Goal: Task Accomplishment & Management: Use online tool/utility

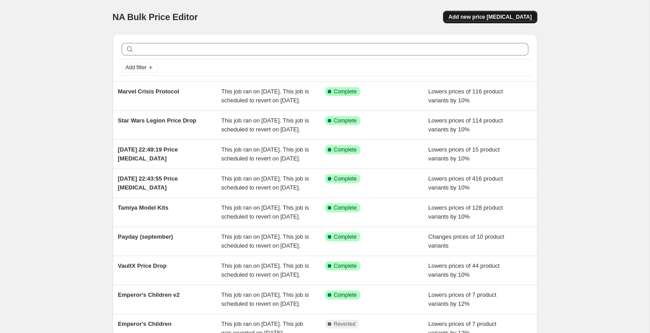
click at [475, 20] on span "Add new price [MEDICAL_DATA]" at bounding box center [490, 16] width 83 height 7
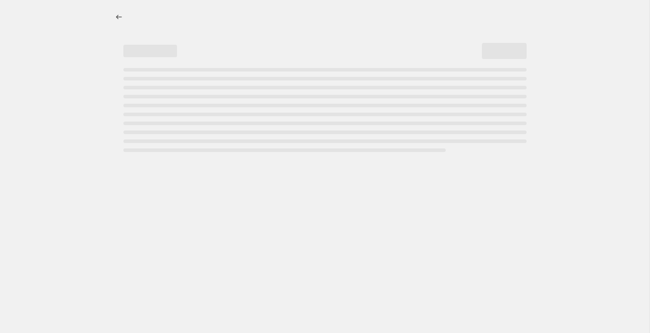
select select "percentage"
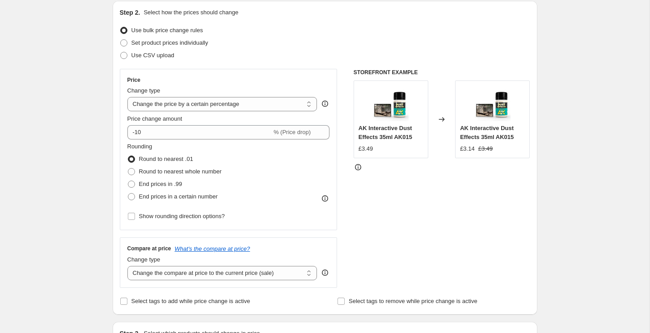
scroll to position [109, 0]
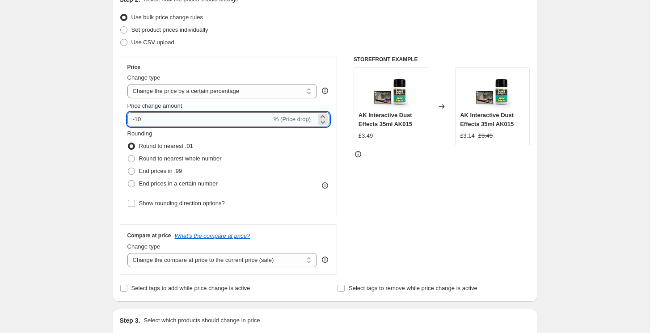
click at [149, 119] on input "-10" at bounding box center [199, 119] width 144 height 14
type input "-1"
type input "-20"
click at [45, 149] on div "Create new price change job. This page is ready Create new price change job Dra…" at bounding box center [325, 338] width 650 height 894
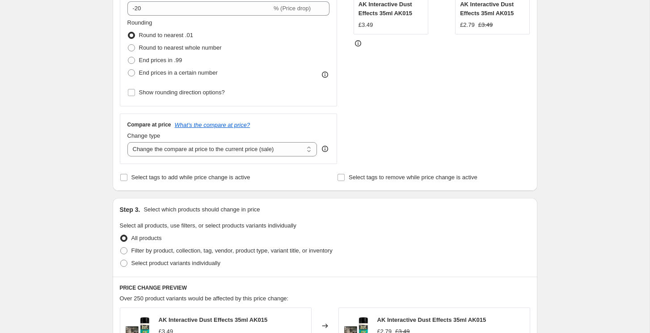
scroll to position [234, 0]
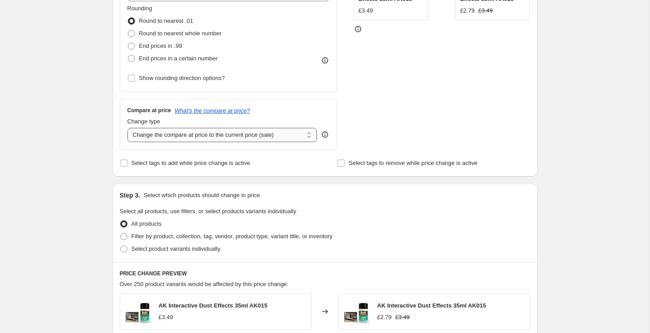
click at [164, 133] on select "Change the compare at price to the current price (sale) Change the compare at p…" at bounding box center [222, 135] width 190 height 14
select select "no_change"
click at [127, 128] on select "Change the compare at price to the current price (sale) Change the compare at p…" at bounding box center [222, 135] width 190 height 14
click at [91, 141] on div "Create new price change job. This page is ready Create new price change job Dra…" at bounding box center [325, 213] width 650 height 894
click at [126, 161] on input "Select tags to add while price change is active" at bounding box center [123, 163] width 7 height 7
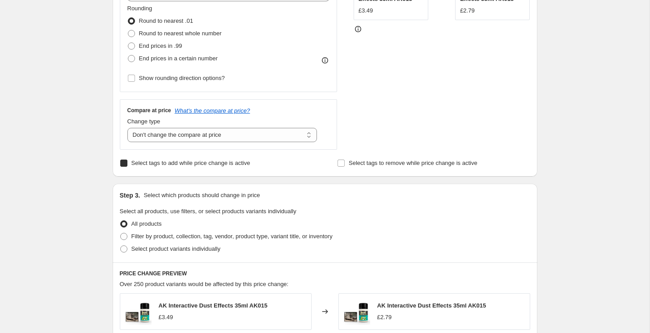
checkbox input "true"
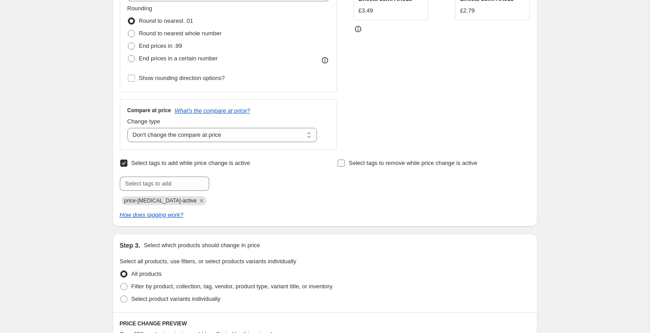
click at [343, 165] on input "Select tags to remove while price change is active" at bounding box center [341, 163] width 7 height 7
checkbox input "true"
click at [200, 199] on icon "Remove price-change-job-active" at bounding box center [201, 200] width 3 height 3
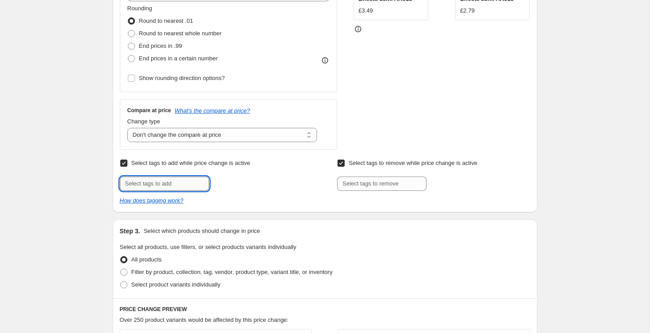
click at [150, 178] on input "text" at bounding box center [164, 184] width 89 height 14
type input "Price Drop"
click at [229, 185] on span "Add Price Drop" at bounding box center [236, 182] width 39 height 7
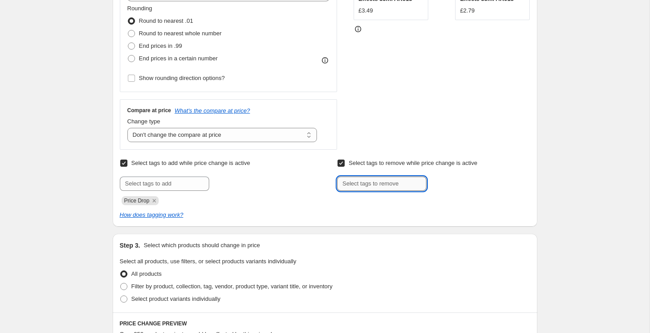
click at [351, 178] on input "text" at bounding box center [381, 184] width 89 height 14
type input "Price Drop"
click at [456, 180] on span "Price Drop" at bounding box center [459, 183] width 27 height 6
click at [77, 187] on div "Create new price change job. This page is ready Create new price change job Dra…" at bounding box center [325, 238] width 650 height 944
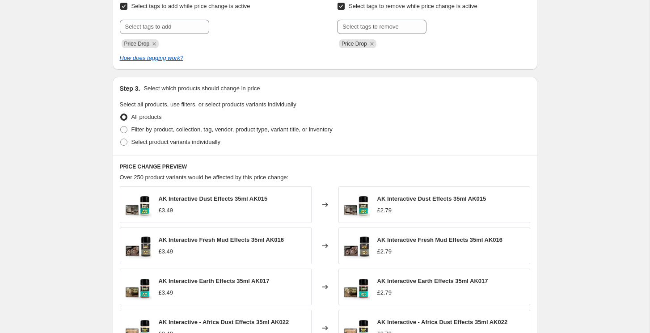
scroll to position [402, 0]
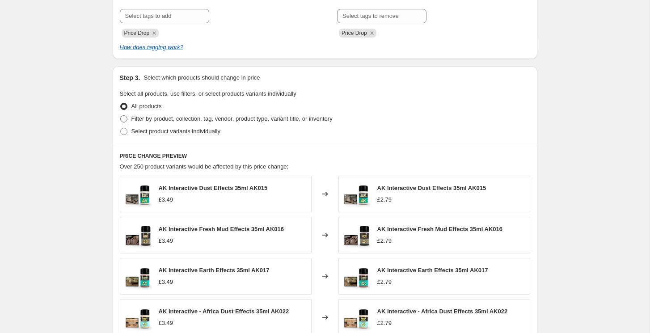
click at [123, 122] on span at bounding box center [123, 118] width 7 height 7
click at [121, 116] on input "Filter by product, collection, tag, vendor, product type, variant title, or inv…" at bounding box center [120, 115] width 0 height 0
radio input "true"
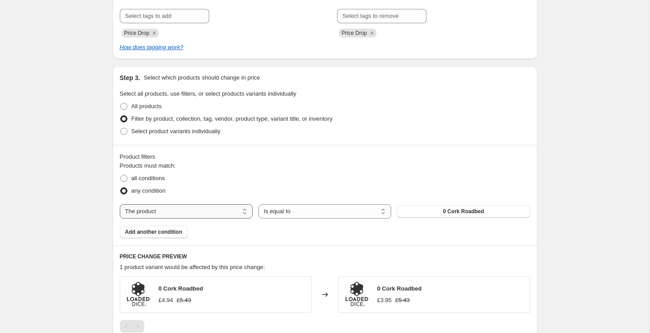
click at [150, 215] on select "The product The product's collection The product's tag The product's vendor The…" at bounding box center [186, 211] width 133 height 14
select select "collection"
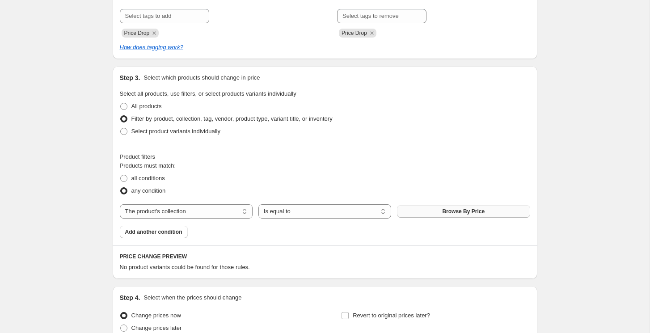
click at [439, 211] on button "Browse By Price" at bounding box center [463, 211] width 133 height 13
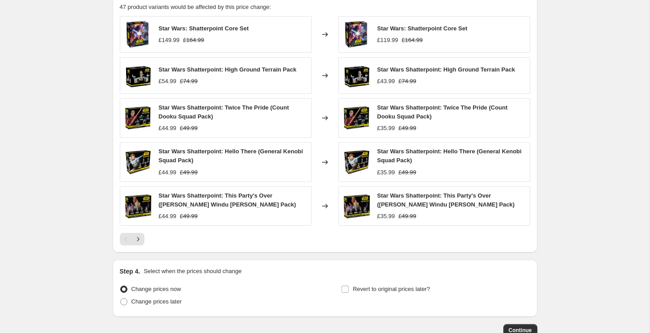
scroll to position [726, 0]
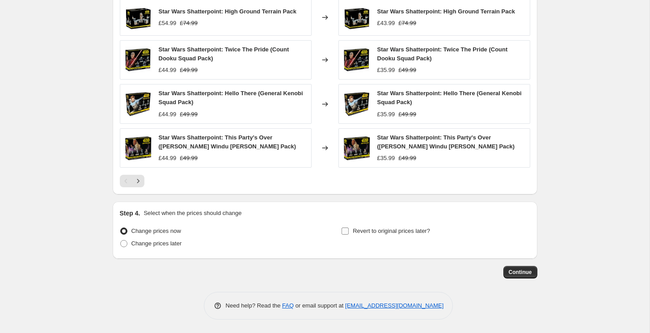
click at [346, 231] on input "Revert to original prices later?" at bounding box center [345, 231] width 7 height 7
checkbox input "true"
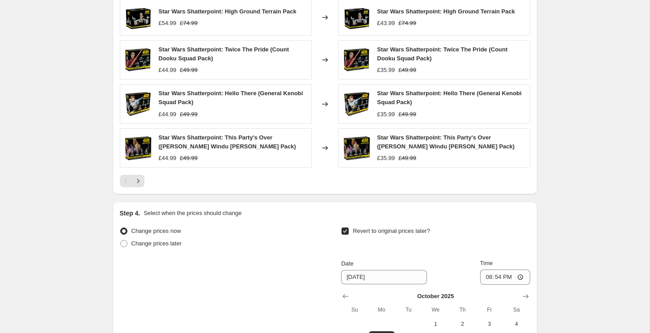
scroll to position [878, 0]
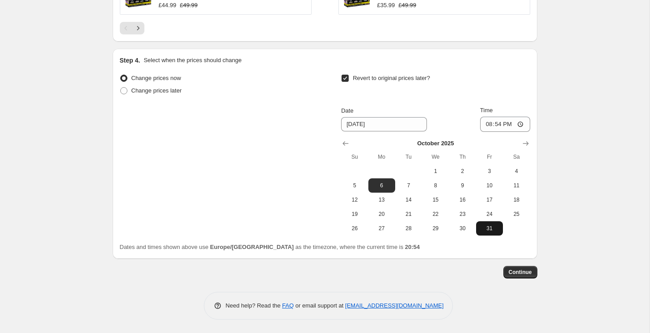
click at [490, 230] on span "31" at bounding box center [490, 228] width 20 height 7
type input "10/31/2025"
click at [498, 127] on input "20:54" at bounding box center [505, 124] width 50 height 15
type input "23:54"
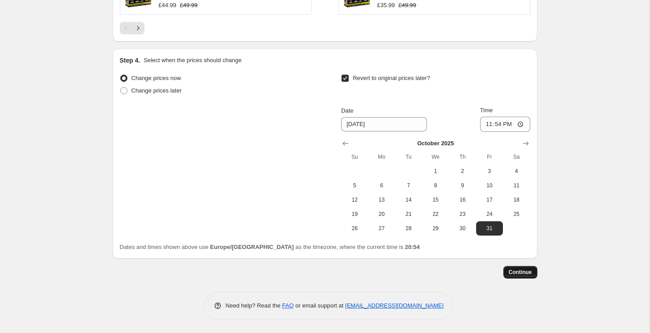
click at [515, 272] on span "Continue" at bounding box center [520, 272] width 23 height 7
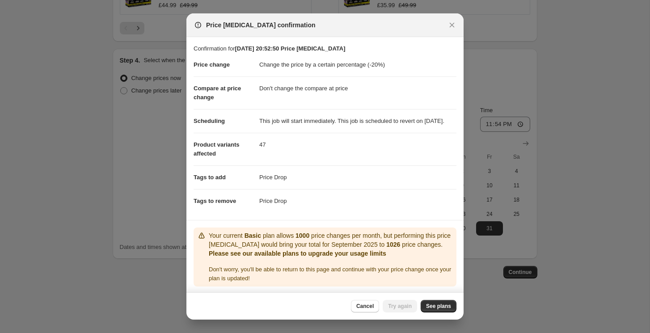
scroll to position [10, 0]
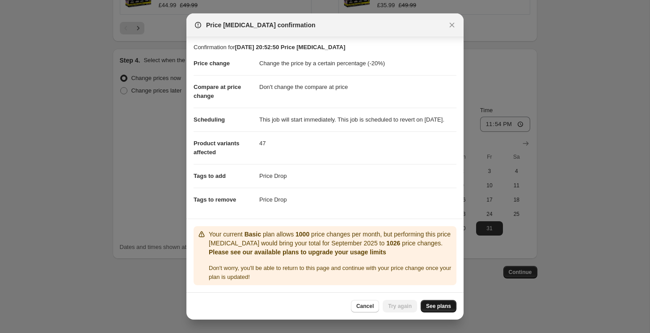
click at [437, 309] on span "See plans" at bounding box center [438, 306] width 25 height 7
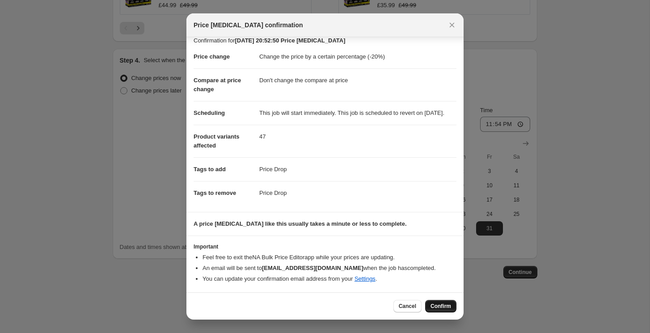
click at [442, 309] on span "Confirm" at bounding box center [441, 306] width 21 height 7
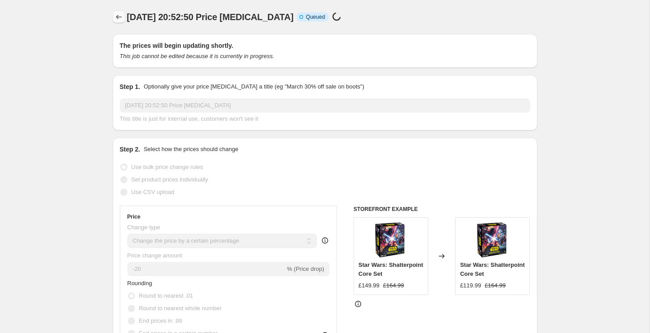
click at [119, 18] on icon "Price change jobs" at bounding box center [119, 17] width 9 height 9
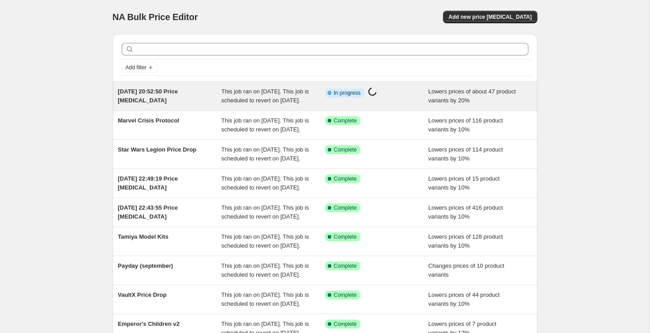
click at [173, 95] on div "29 Sept 2025, 20:52:50 Price change job" at bounding box center [170, 96] width 104 height 18
select select "percentage"
select select "no_change"
select select "collection"
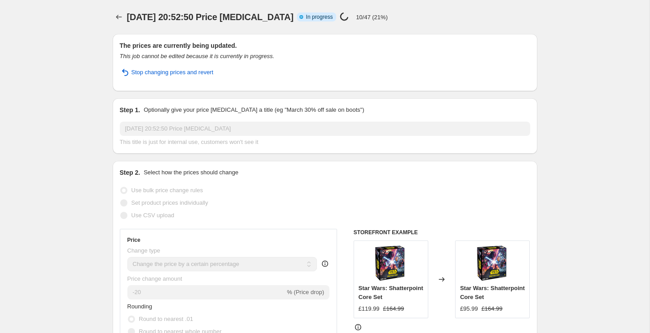
click at [267, 17] on span "29 Sept 2025, 20:52:50 Price change job" at bounding box center [210, 17] width 167 height 10
click at [120, 16] on icon "Price change jobs" at bounding box center [119, 17] width 9 height 9
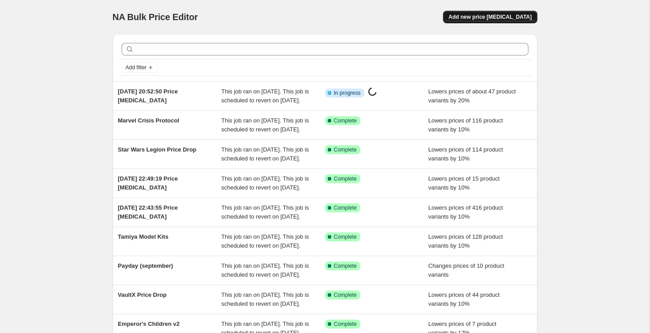
click at [487, 16] on span "Add new price [MEDICAL_DATA]" at bounding box center [490, 16] width 83 height 7
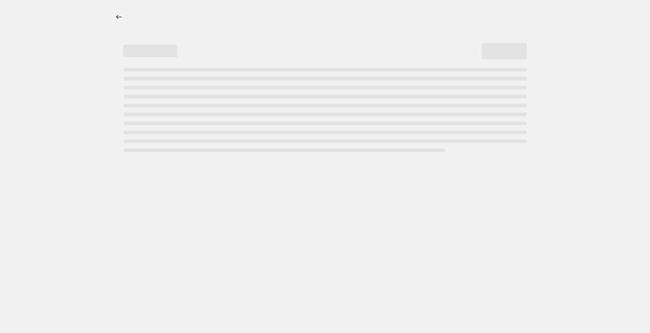
select select "percentage"
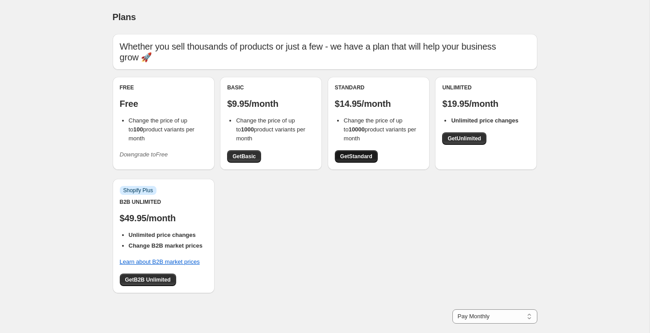
click at [356, 153] on span "Get Standard" at bounding box center [356, 156] width 32 height 7
